Goal: Task Accomplishment & Management: Manage account settings

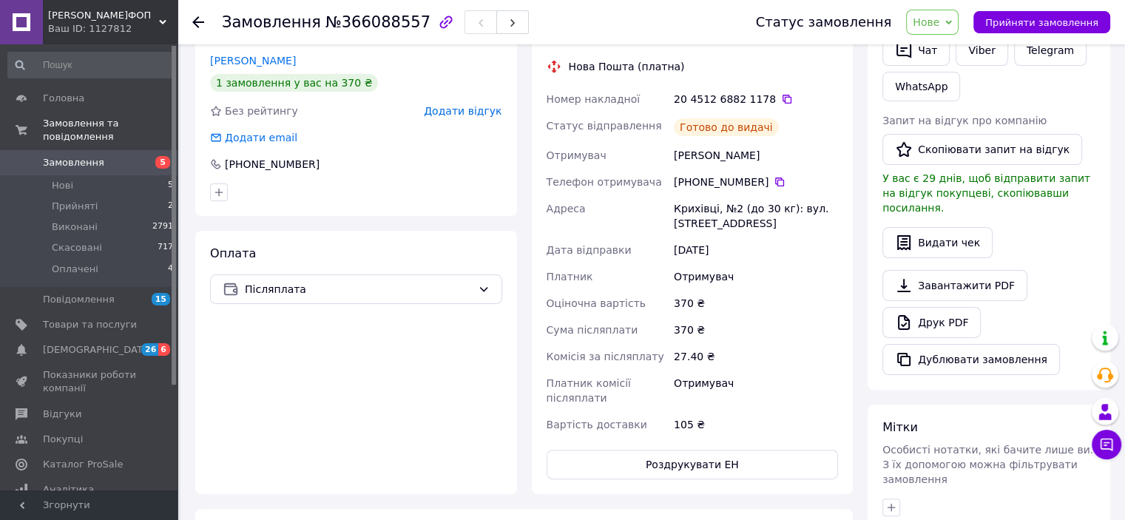
scroll to position [320, 0]
click at [95, 150] on link "Замовлення 5" at bounding box center [91, 162] width 182 height 25
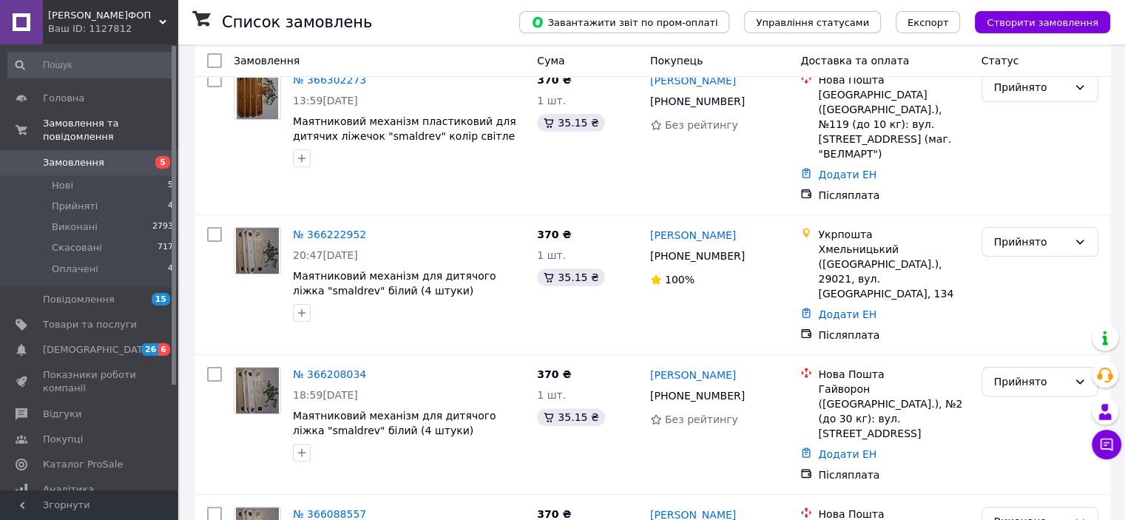
scroll to position [325, 0]
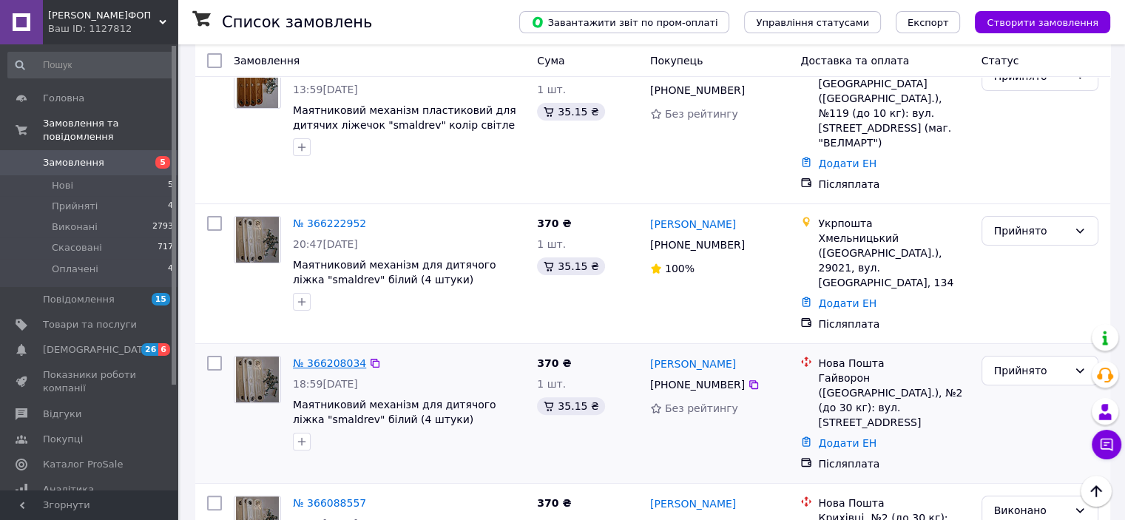
click at [311, 357] on link "№ 366208034" at bounding box center [329, 363] width 73 height 12
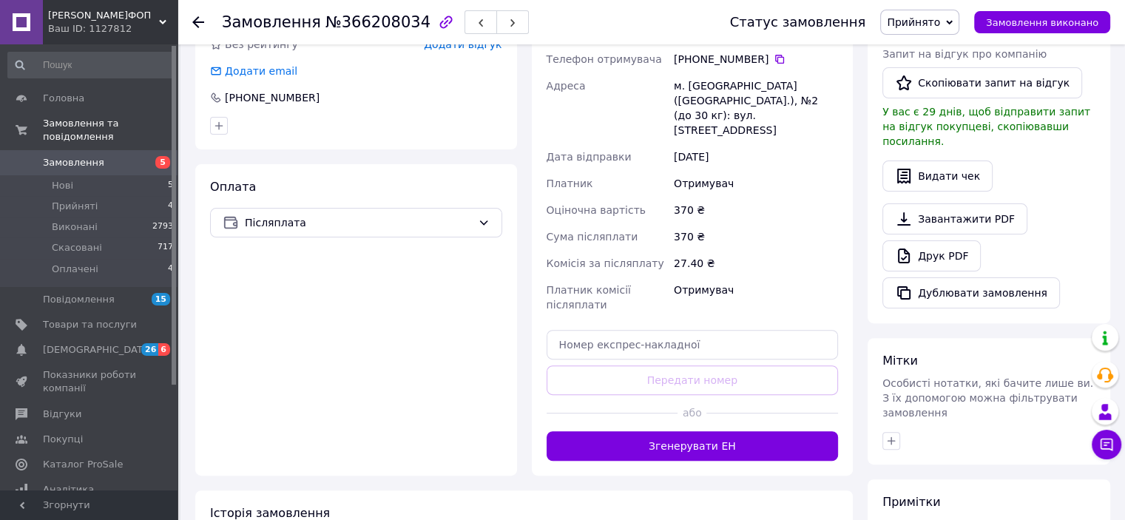
scroll to position [431, 0]
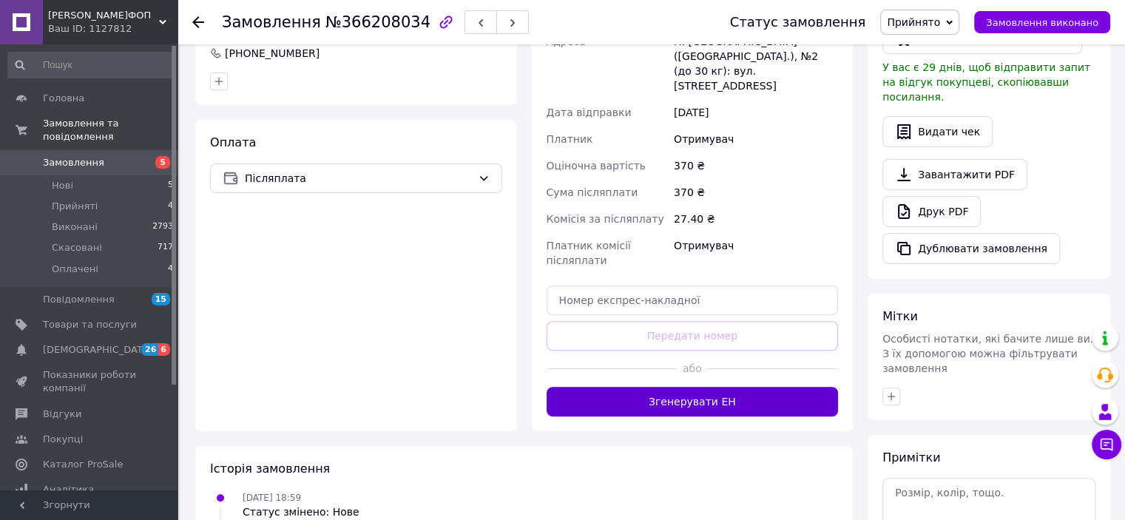
click at [761, 387] on button "Згенерувати ЕН" at bounding box center [693, 402] width 292 height 30
click at [70, 156] on span "Замовлення" at bounding box center [73, 162] width 61 height 13
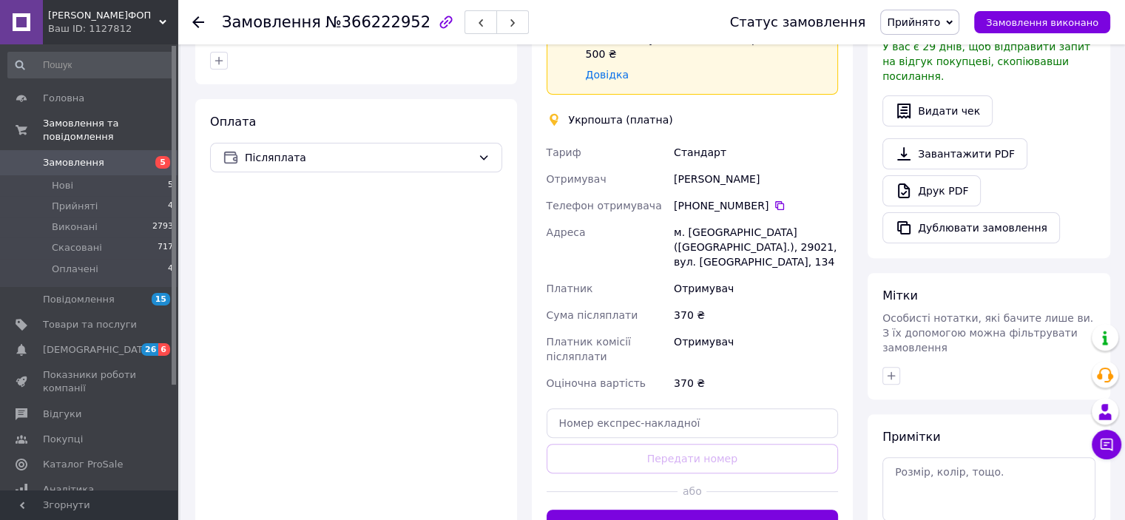
scroll to position [469, 0]
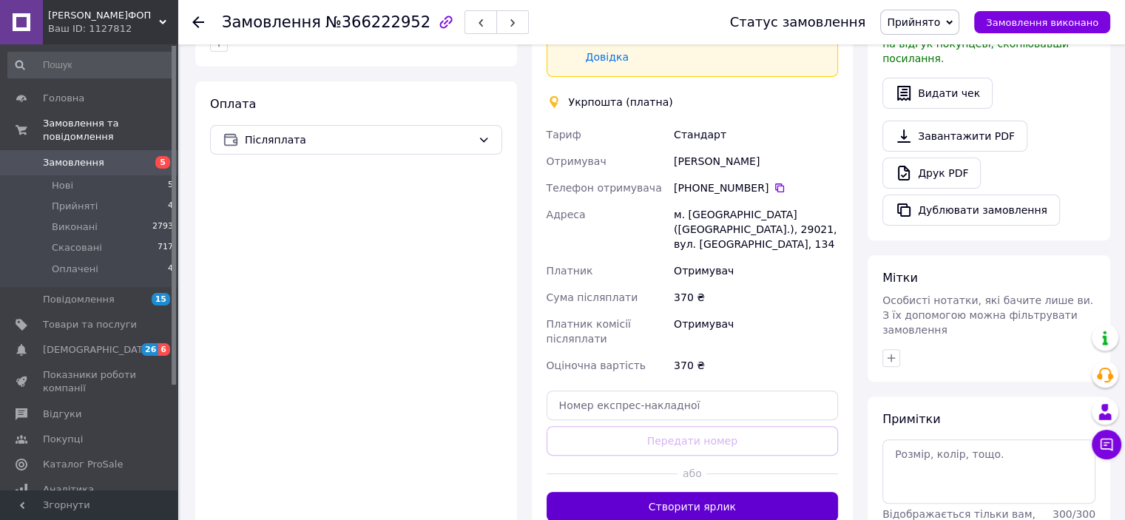
click at [718, 492] on button "Створити ярлик" at bounding box center [693, 507] width 292 height 30
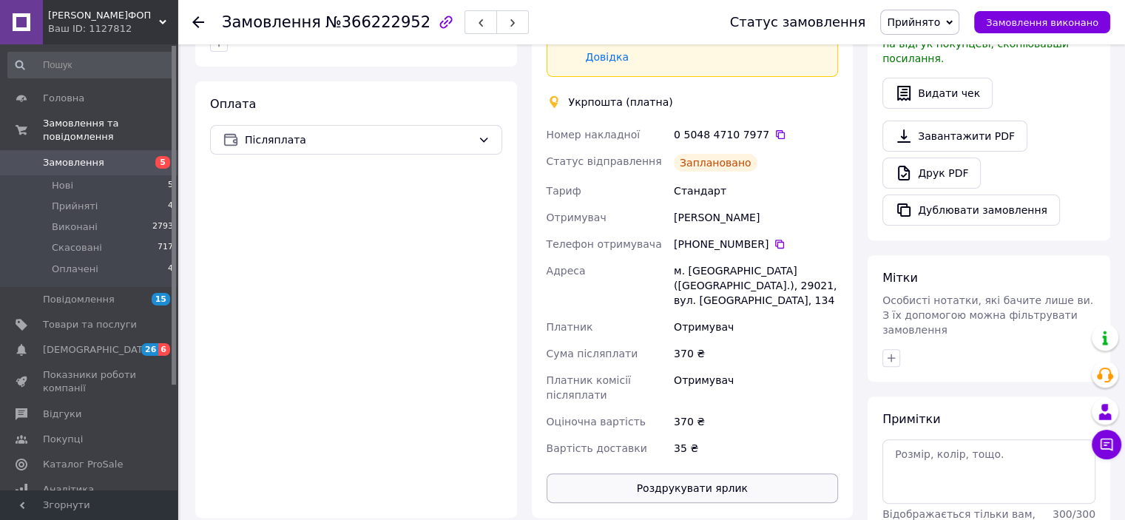
click at [740, 474] on button "Роздрукувати ярлик" at bounding box center [693, 489] width 292 height 30
click at [106, 156] on span "Замовлення" at bounding box center [90, 162] width 94 height 13
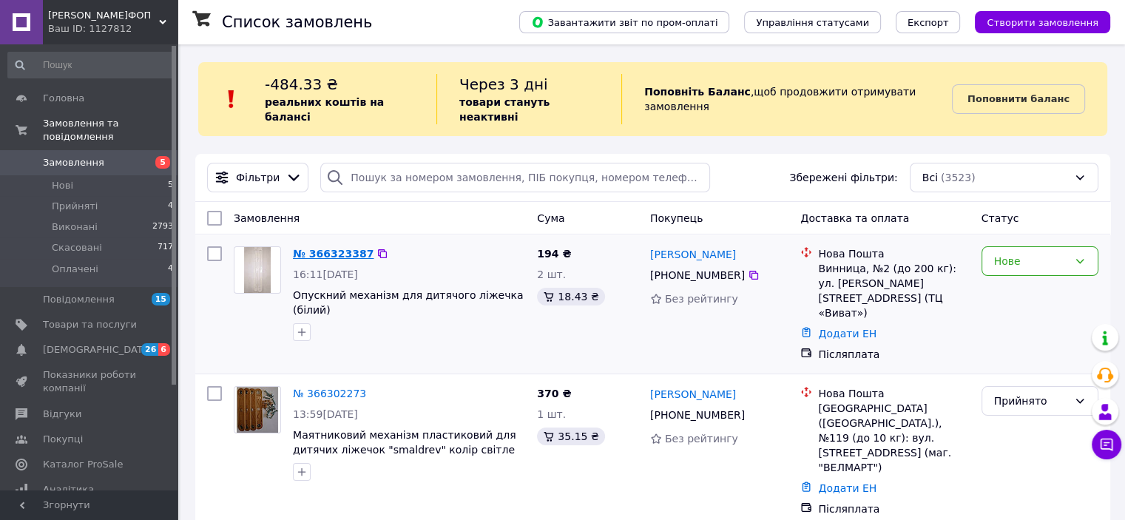
click at [326, 248] on link "№ 366323387" at bounding box center [333, 254] width 81 height 12
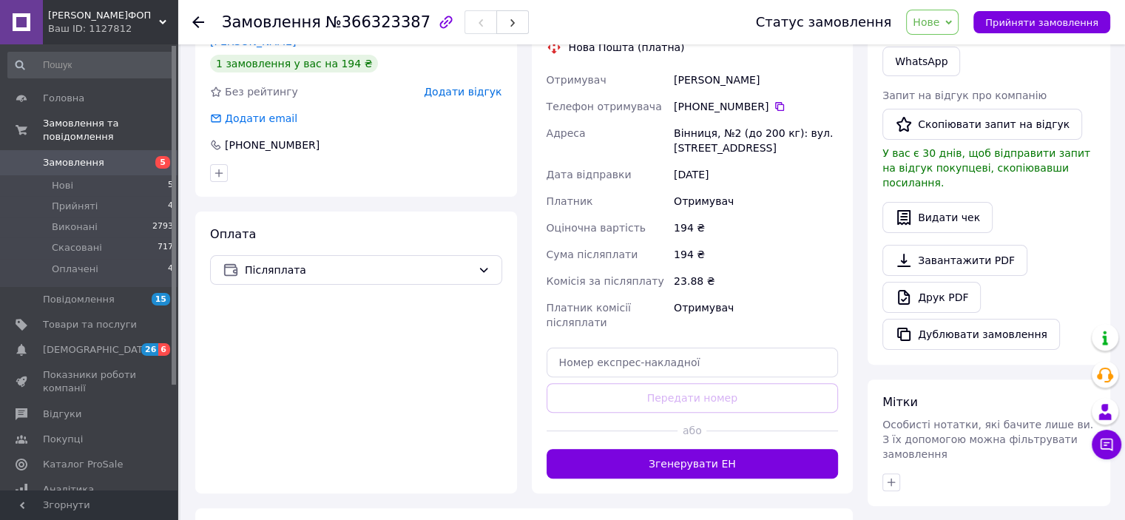
scroll to position [346, 0]
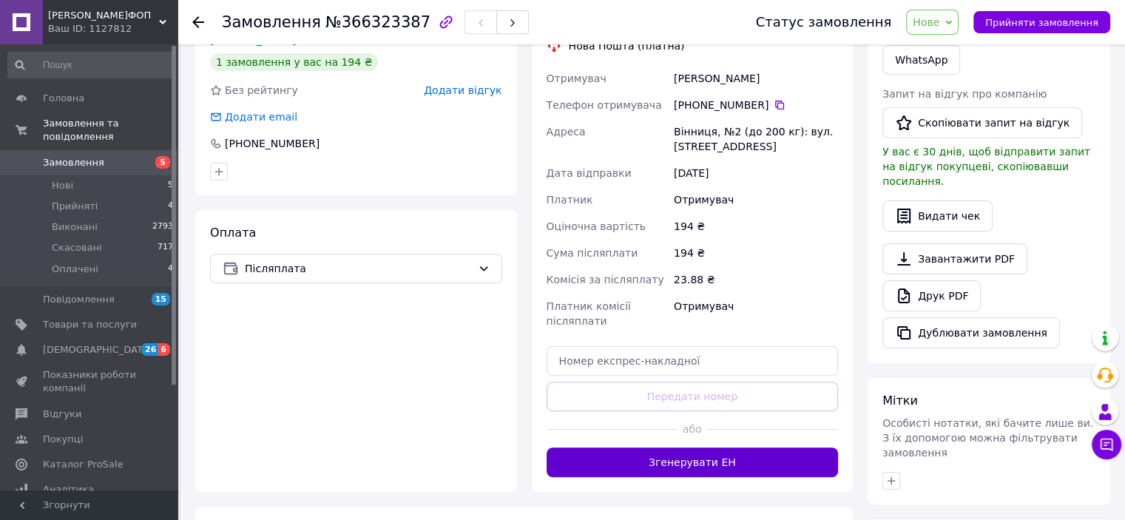
click at [796, 472] on button "Згенерувати ЕН" at bounding box center [693, 463] width 292 height 30
